Goal: Task Accomplishment & Management: Use online tool/utility

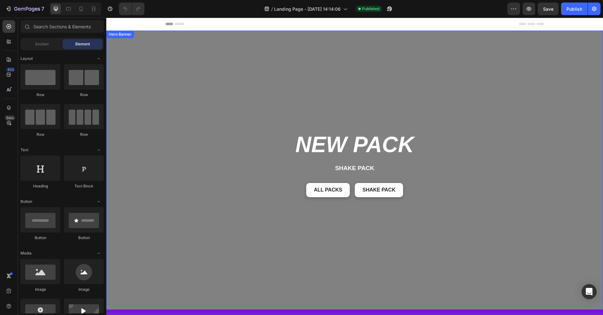
click at [233, 133] on div "NEW PACK Heading Shake pack Text Block All packs Button Shake pack Button Row" at bounding box center [354, 169] width 378 height 263
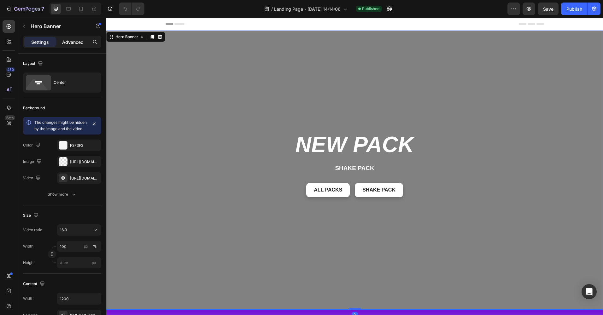
click at [72, 45] on p "Advanced" at bounding box center [72, 42] width 21 height 7
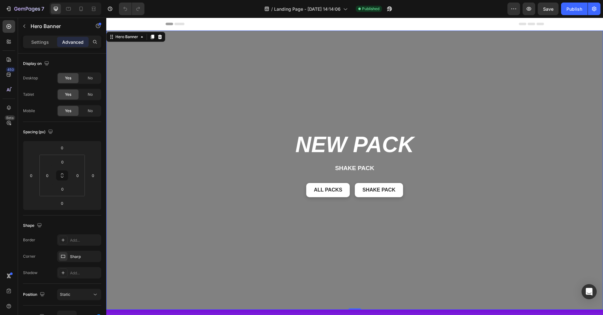
click at [122, 23] on span "Header" at bounding box center [125, 24] width 14 height 6
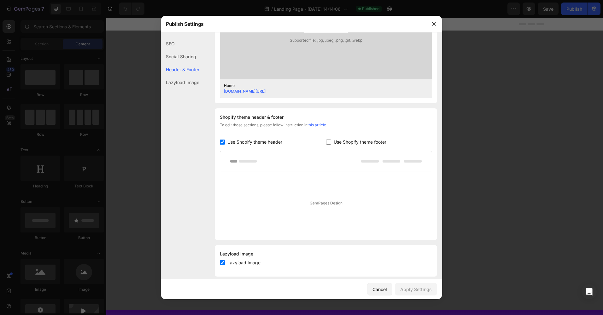
scroll to position [233, 0]
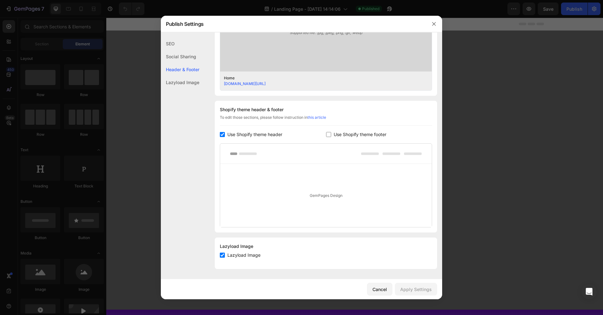
click at [221, 136] on input "checkbox" at bounding box center [222, 134] width 5 height 5
checkbox input "false"
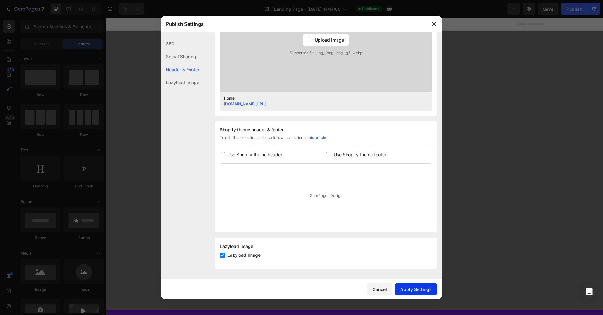
click at [417, 290] on div "Apply Settings" at bounding box center [416, 289] width 32 height 7
click at [434, 25] on icon "button" at bounding box center [433, 23] width 5 height 5
click at [434, 25] on div "Header" at bounding box center [354, 24] width 378 height 13
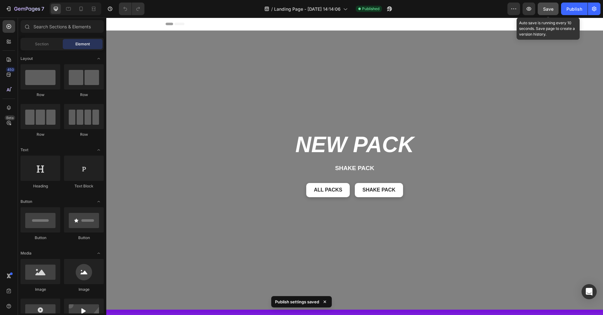
click at [549, 12] on button "Save" at bounding box center [547, 9] width 21 height 13
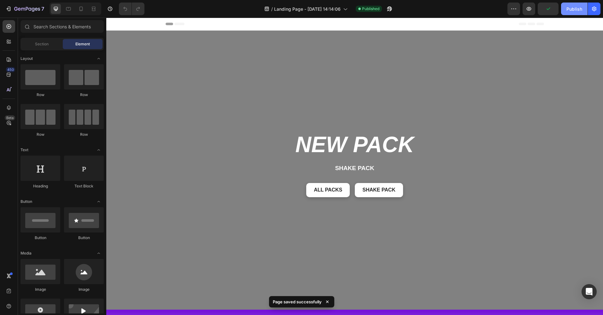
click at [578, 10] on div "Publish" at bounding box center [574, 9] width 16 height 7
click at [578, 10] on button "Publish" at bounding box center [574, 9] width 26 height 13
